Goal: Information Seeking & Learning: Find specific fact

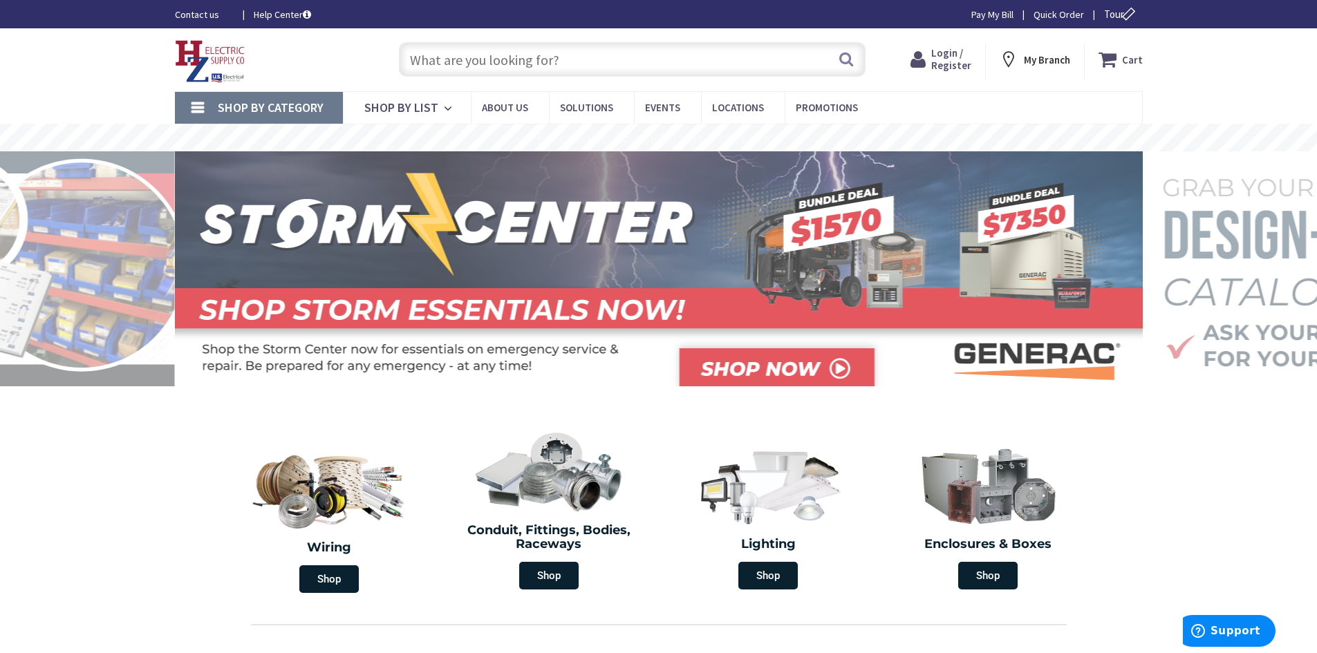
click at [408, 60] on input "text" at bounding box center [632, 59] width 467 height 35
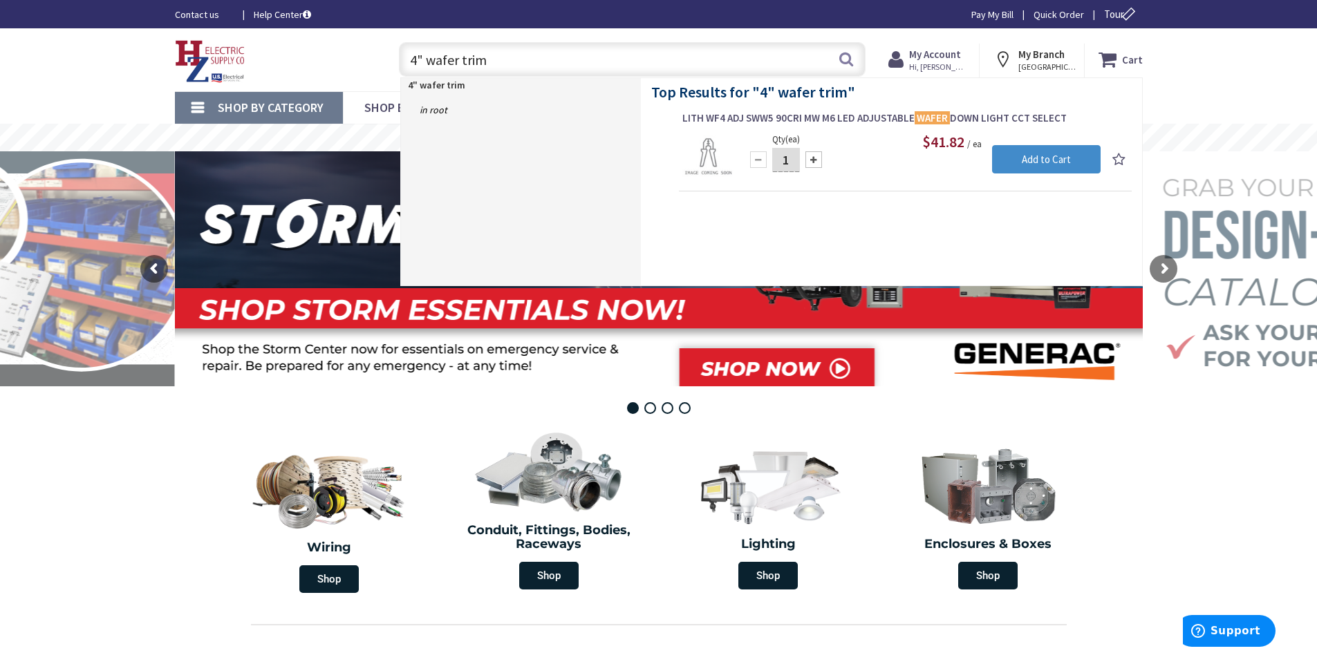
type input "4" wafer trim"
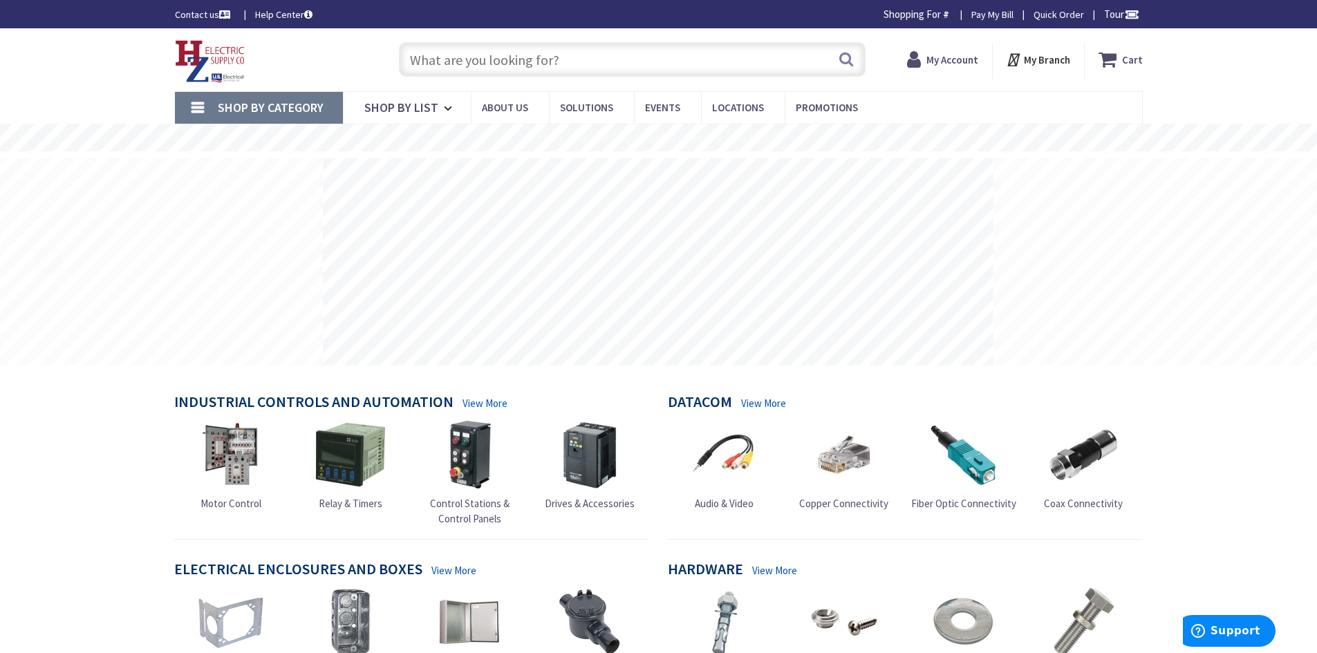
click at [423, 59] on input "text" at bounding box center [632, 59] width 467 height 35
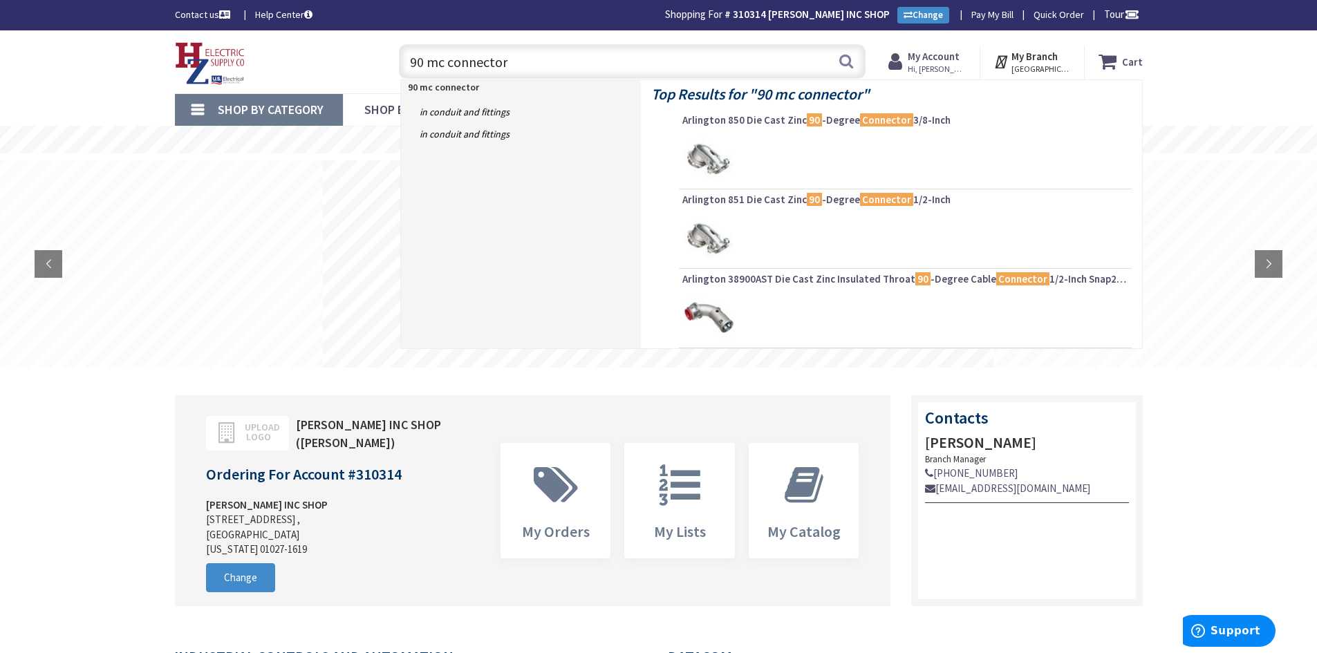
type input "90 mc connector"
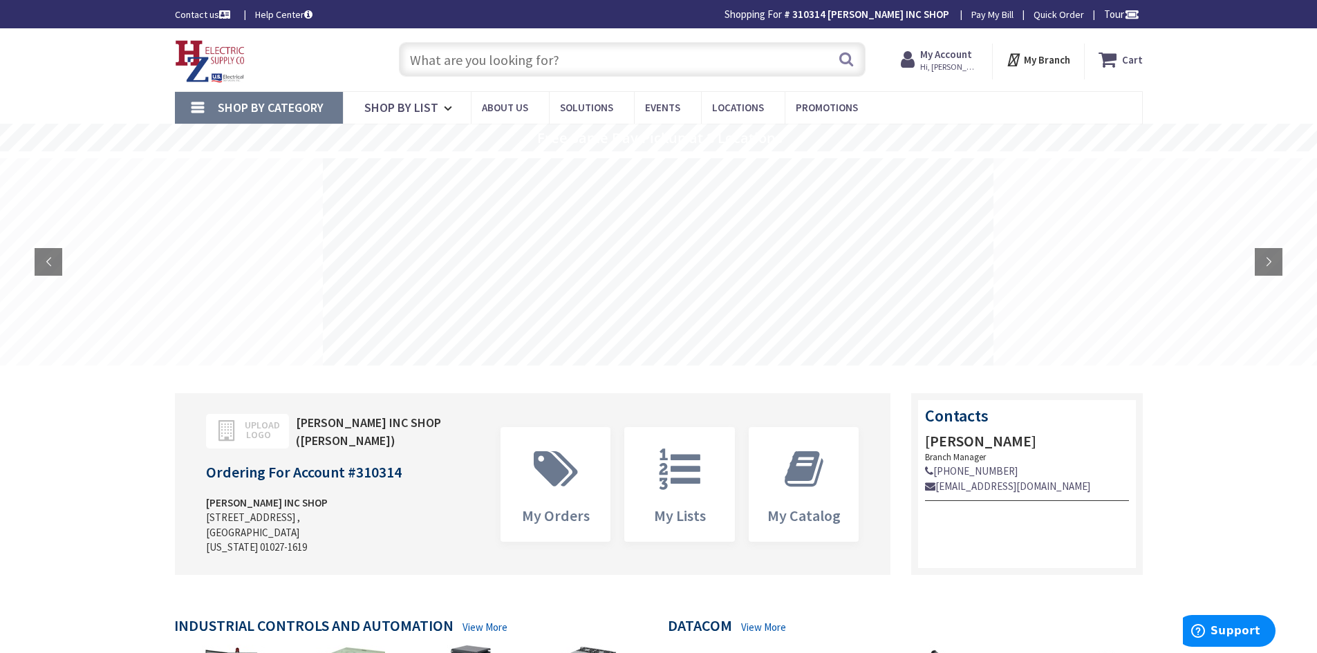
click at [428, 57] on input "text" at bounding box center [632, 59] width 467 height 35
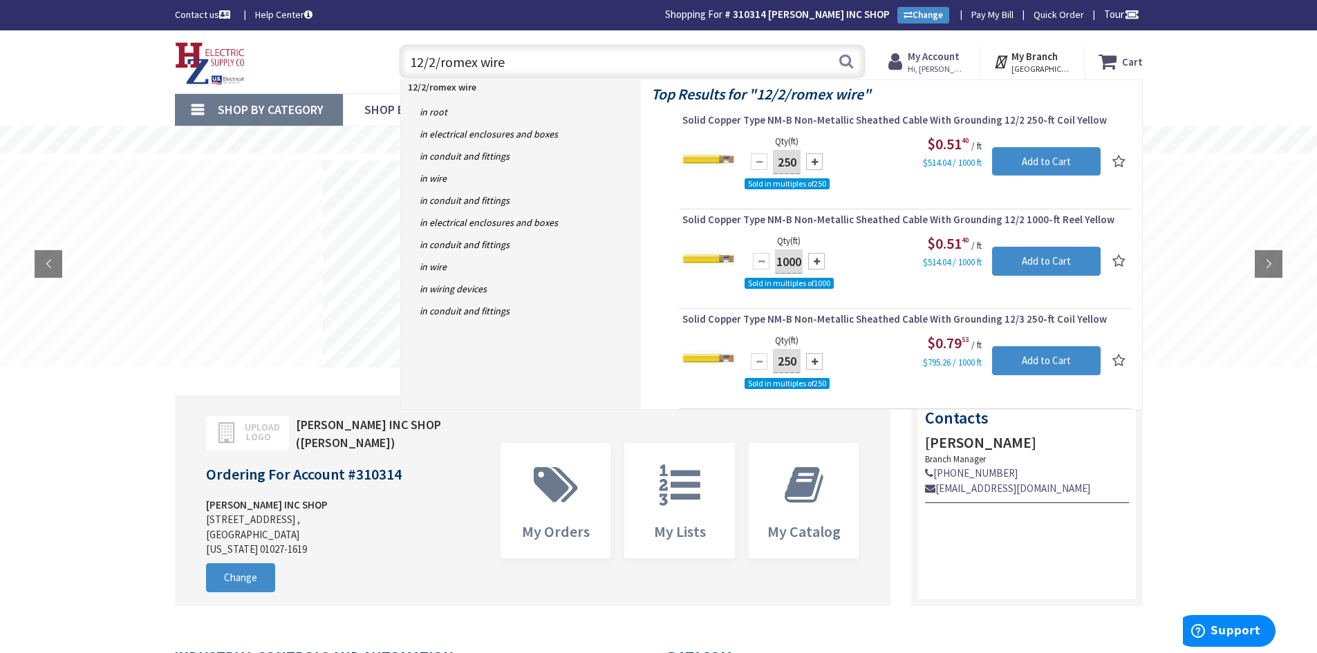
drag, startPoint x: 438, startPoint y: 60, endPoint x: 393, endPoint y: 64, distance: 44.4
click at [393, 64] on div "12/2/romex wire 12/2/romex wire Search" at bounding box center [628, 61] width 473 height 44
click at [413, 58] on input "/romex wire" at bounding box center [632, 61] width 467 height 35
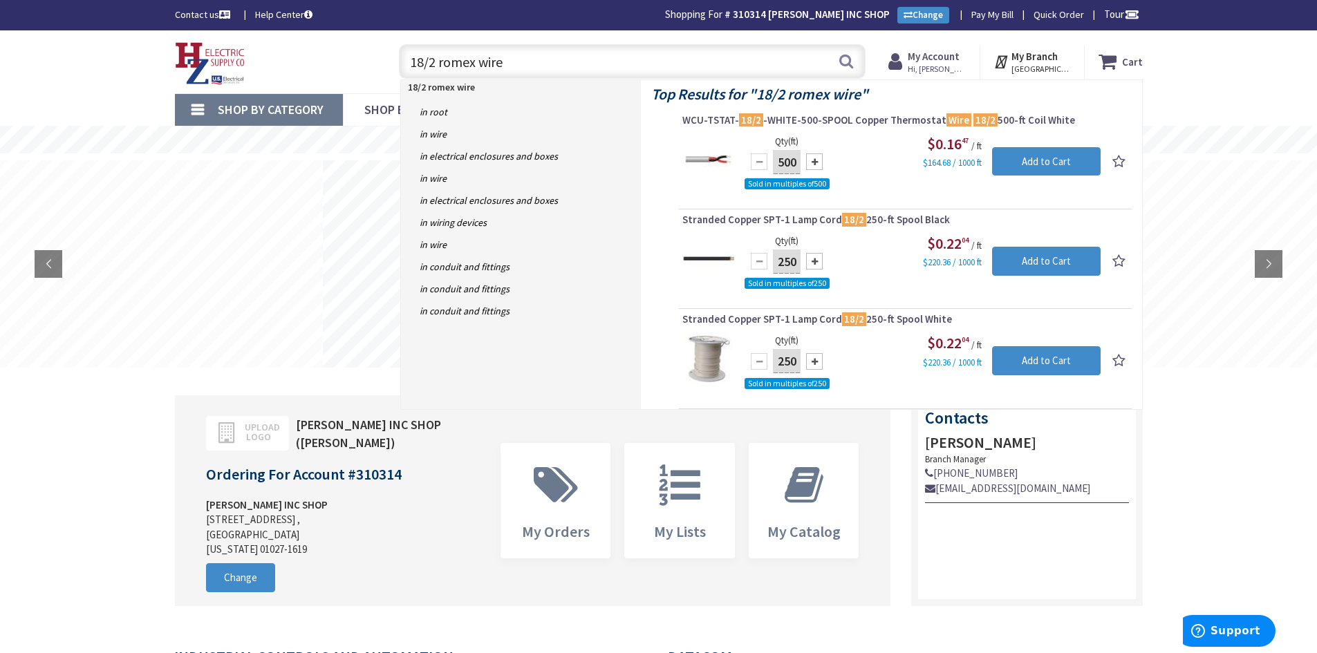
drag, startPoint x: 475, startPoint y: 60, endPoint x: 436, endPoint y: 62, distance: 38.8
click at [436, 62] on input "18/2 romex wire" at bounding box center [632, 61] width 467 height 35
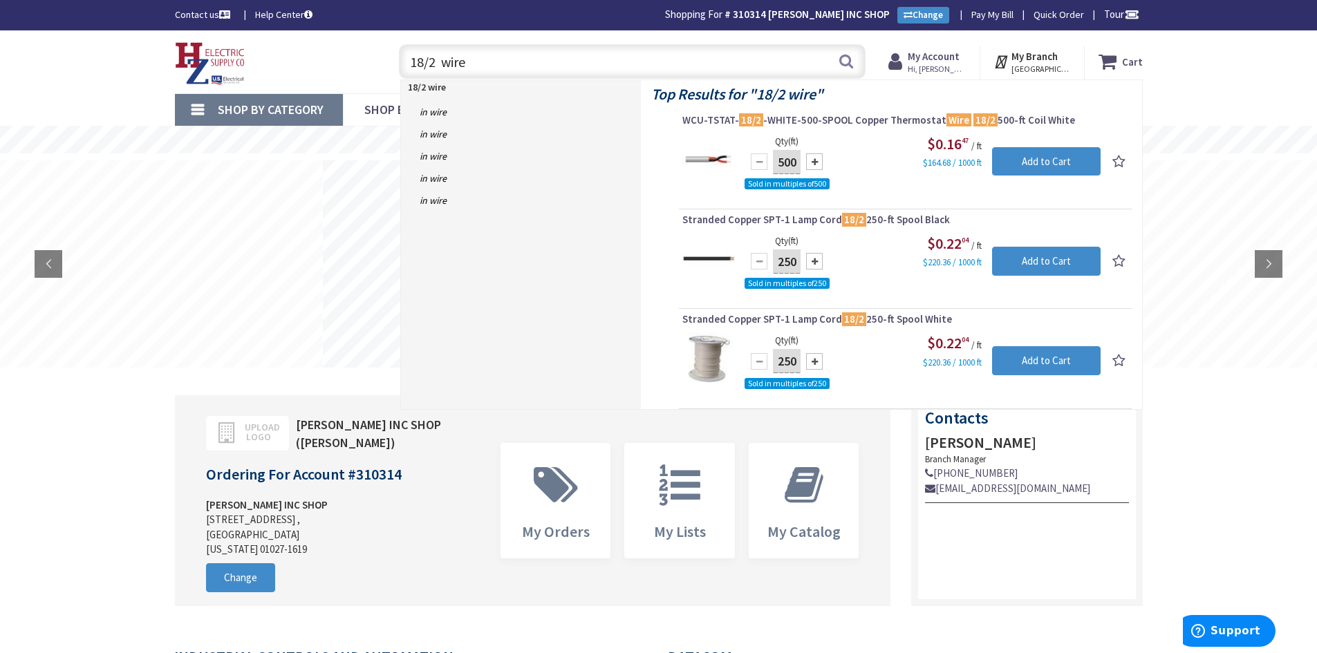
type input "18/2 wire"
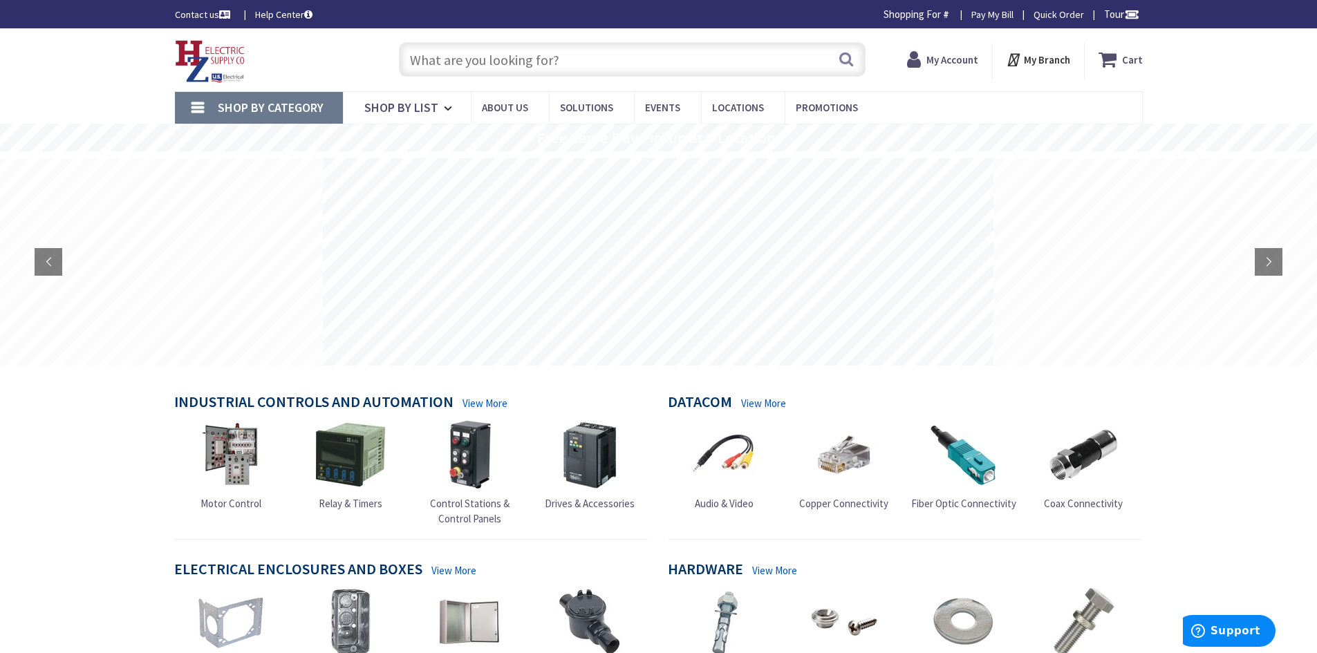
click at [410, 56] on input "text" at bounding box center [632, 59] width 467 height 35
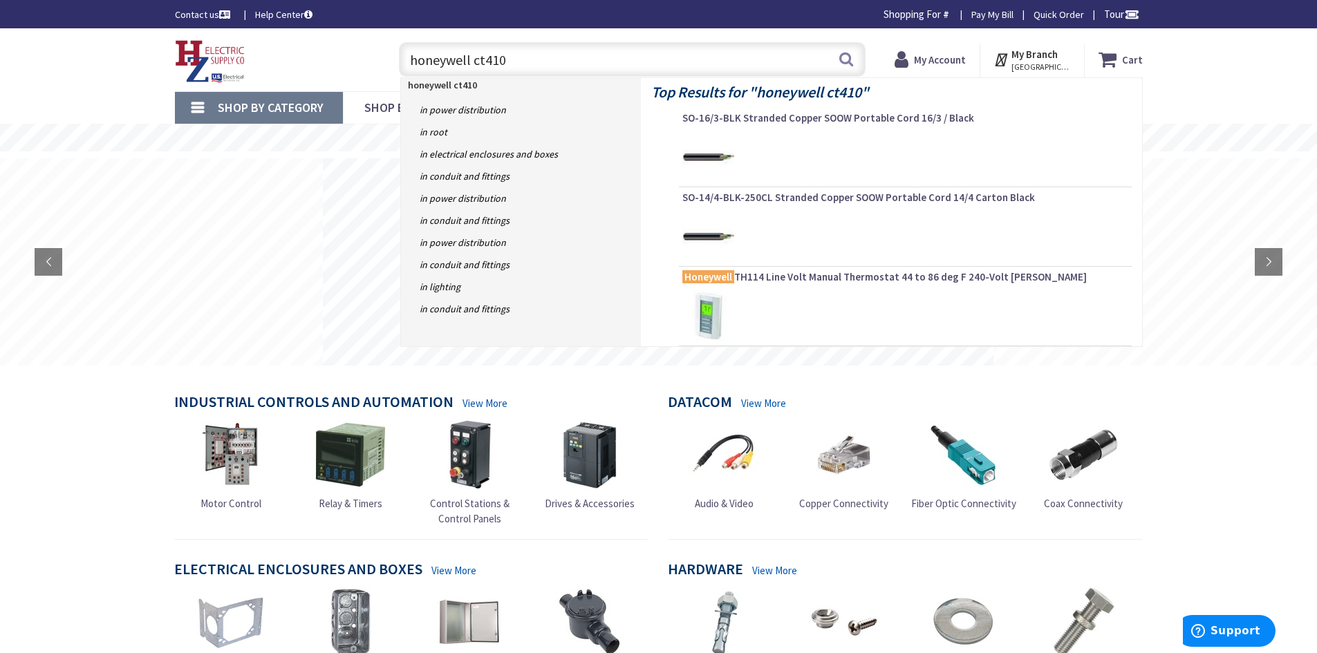
type input "honeywell ct410b"
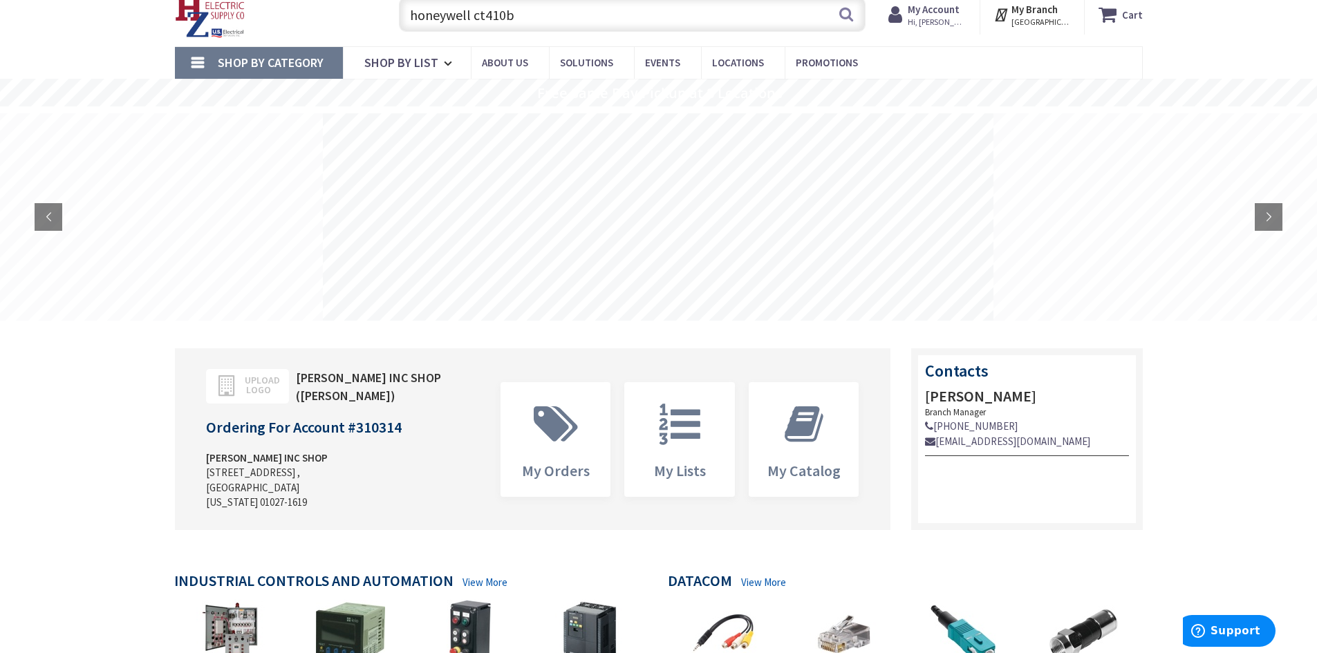
scroll to position [69, 0]
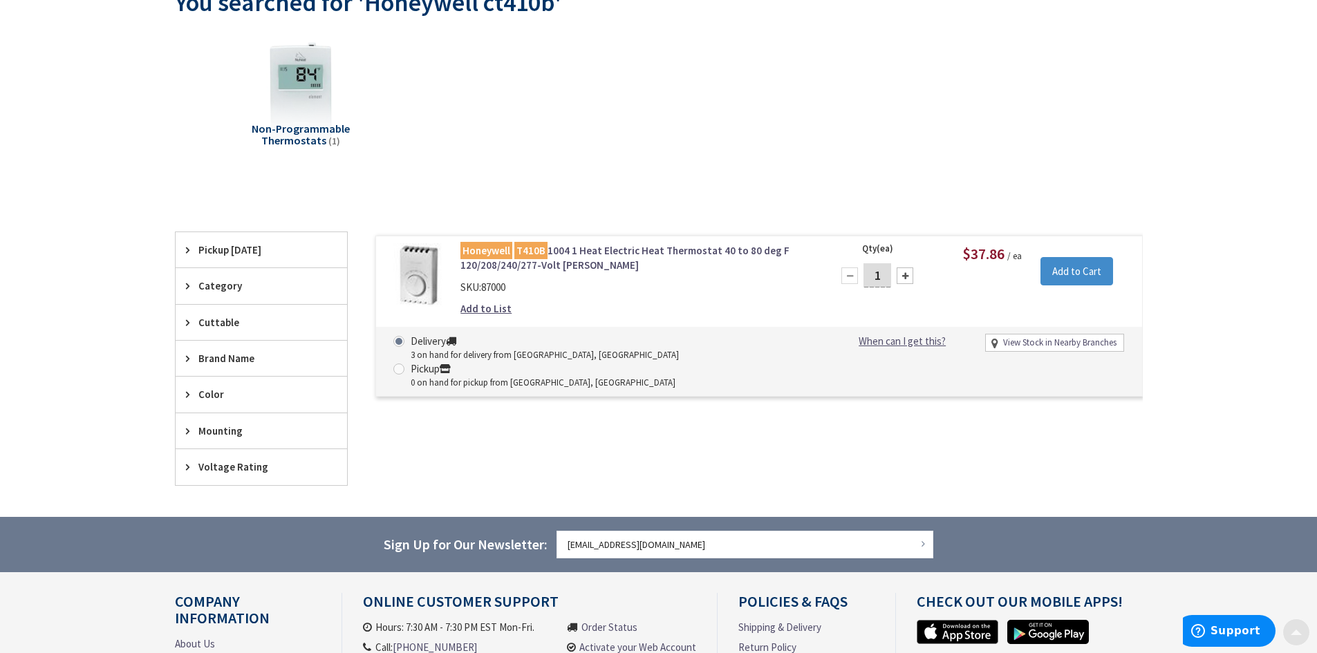
scroll to position [209, 0]
